Goal: Task Accomplishment & Management: Use online tool/utility

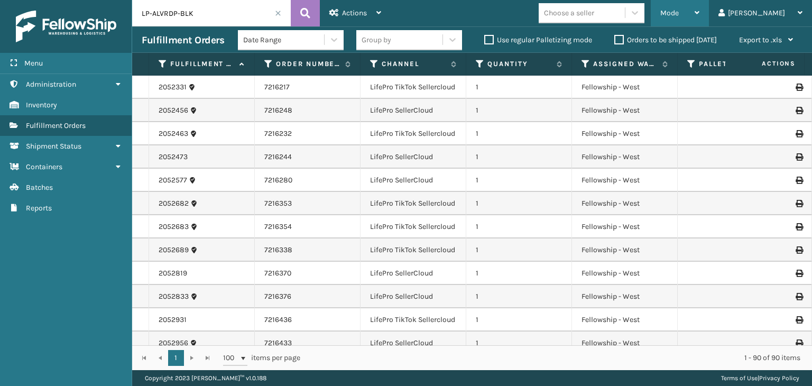
click at [725, 9] on icon at bounding box center [722, 12] width 6 height 7
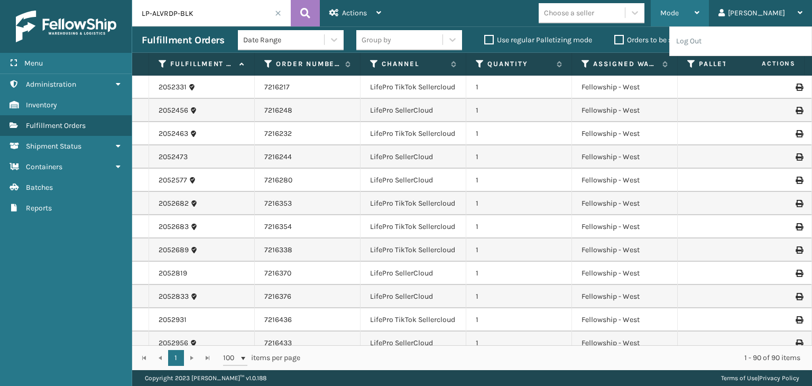
click at [700, 19] on div "Mode" at bounding box center [680, 13] width 39 height 26
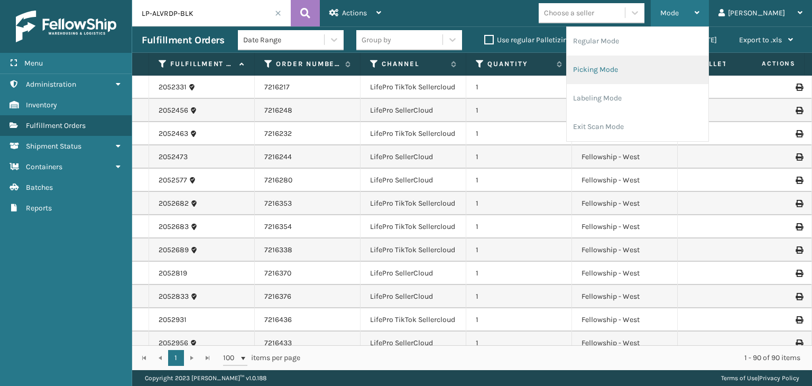
click at [691, 72] on li "Picking Mode" at bounding box center [638, 70] width 142 height 29
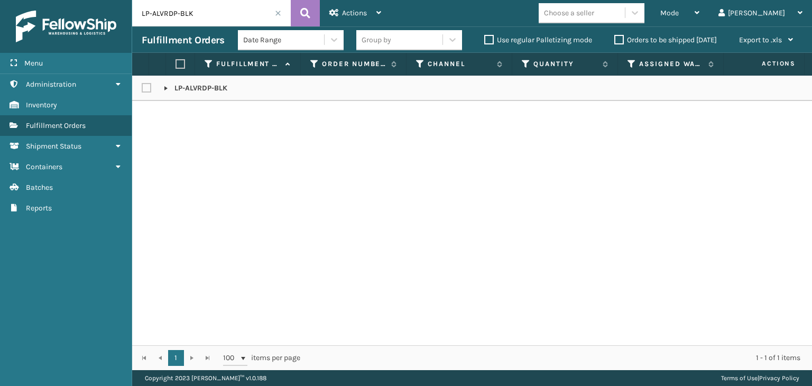
click at [278, 15] on span at bounding box center [278, 13] width 6 height 6
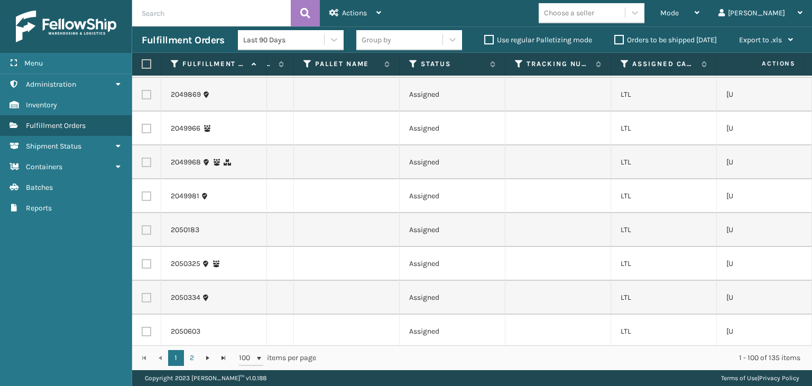
scroll to position [0, 414]
click at [623, 67] on icon at bounding box center [624, 64] width 8 height 10
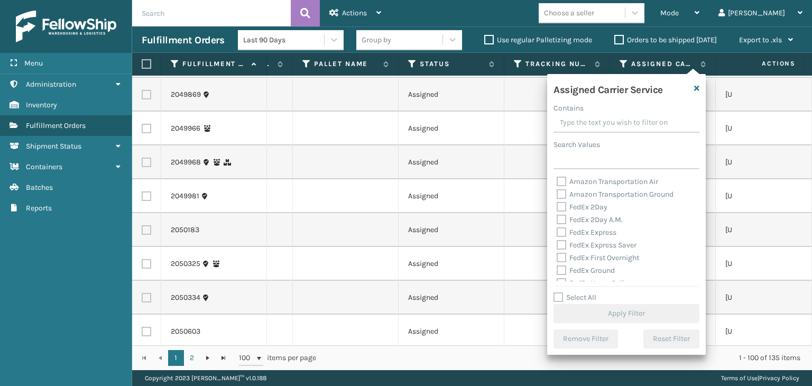
click at [585, 297] on label "Select All" at bounding box center [575, 297] width 43 height 9
click at [585, 293] on input "Select All" at bounding box center [633, 291] width 159 height 1
checkbox input "true"
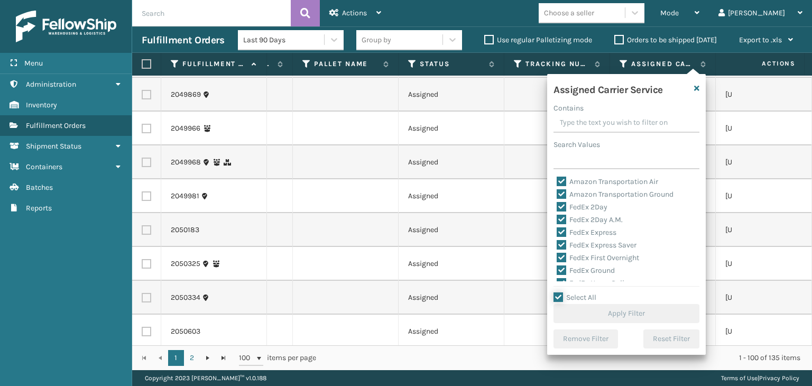
checkbox input "true"
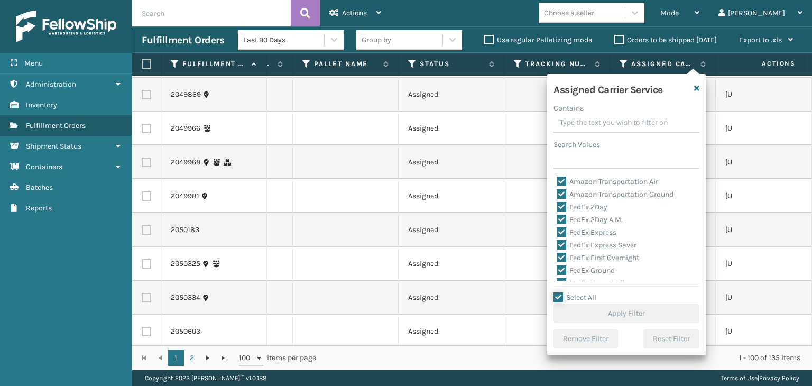
checkbox input "true"
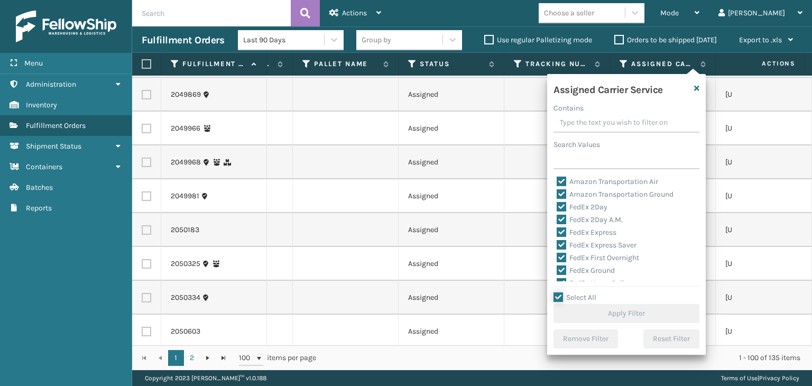
checkbox input "true"
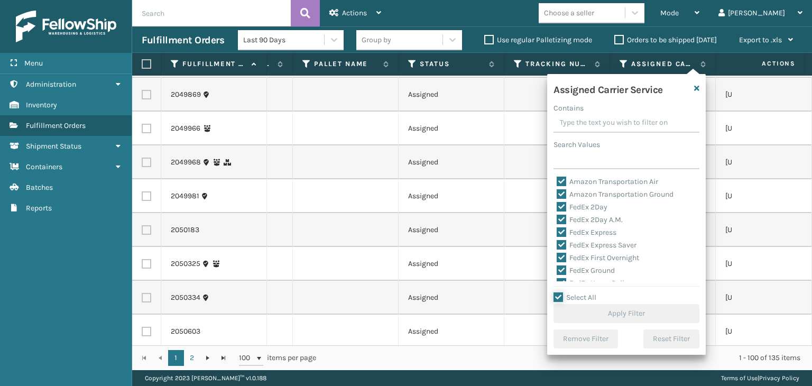
checkbox input "true"
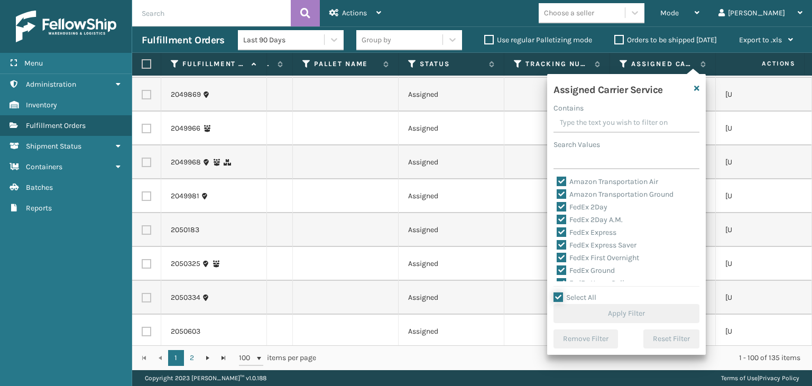
checkbox input "true"
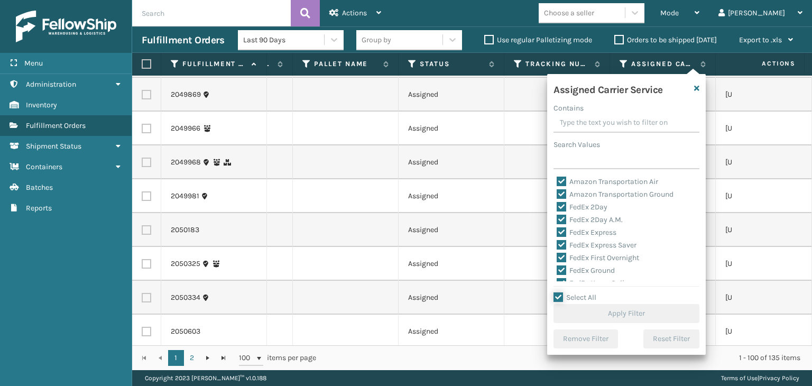
checkbox input "true"
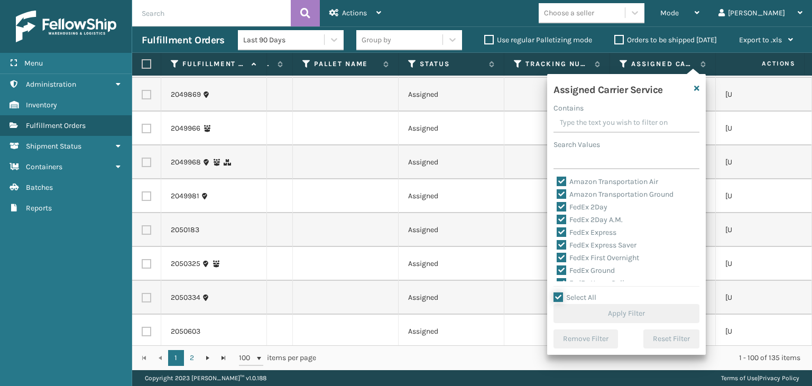
checkbox input "true"
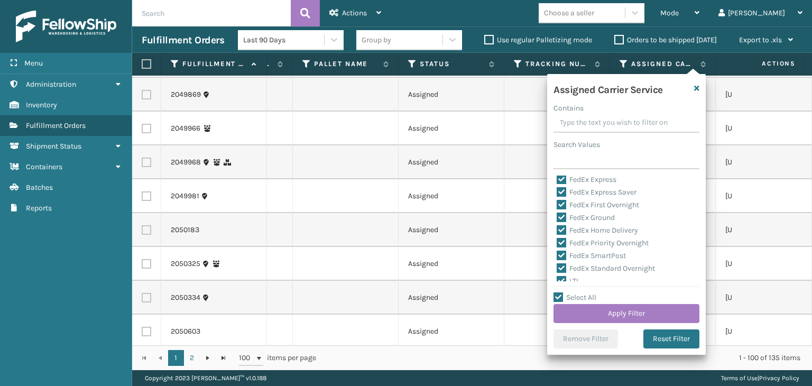
click at [574, 278] on label "LTL" at bounding box center [568, 281] width 23 height 9
click at [558, 278] on input "LTL" at bounding box center [557, 278] width 1 height 7
checkbox input "false"
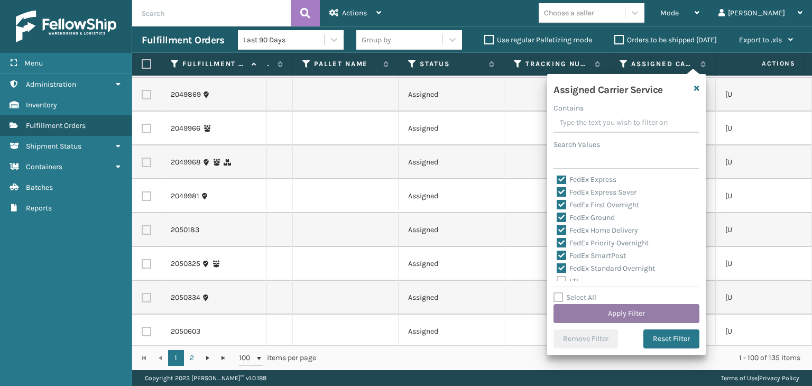
click at [605, 312] on button "Apply Filter" at bounding box center [627, 313] width 146 height 19
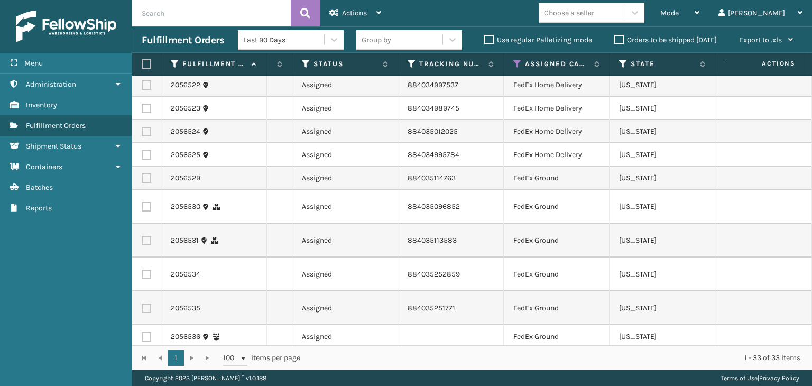
scroll to position [0, 0]
